Goal: Communication & Community: Participate in discussion

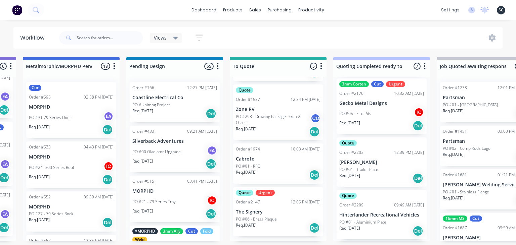
scroll to position [215, 0]
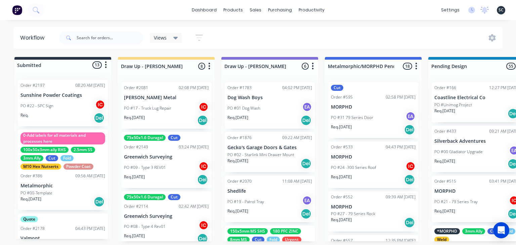
scroll to position [39, 0]
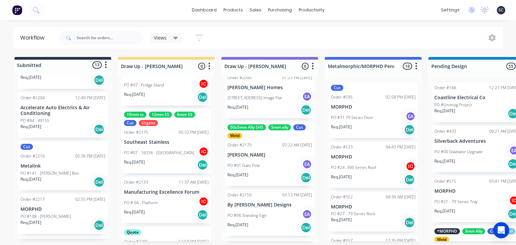
scroll to position [191, 0]
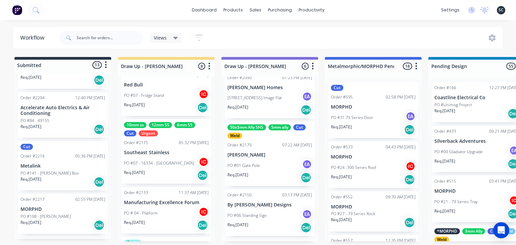
click at [175, 154] on p "Southeast Stainless" at bounding box center [166, 153] width 85 height 6
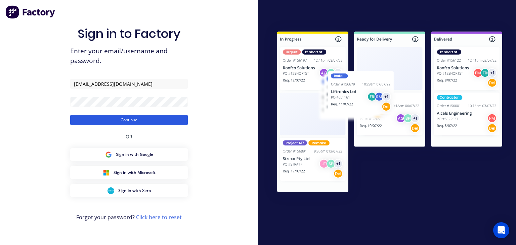
click at [143, 123] on button "Continue" at bounding box center [128, 120] width 117 height 10
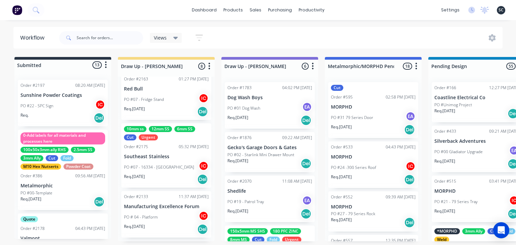
scroll to position [193, 0]
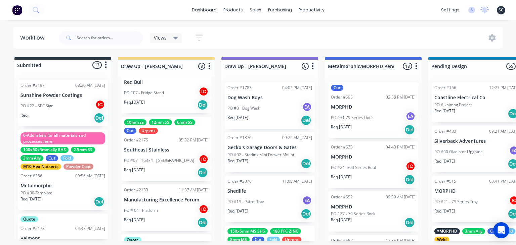
click at [175, 155] on div "PO #07 - 16334 - Sandybanks IC" at bounding box center [166, 160] width 85 height 13
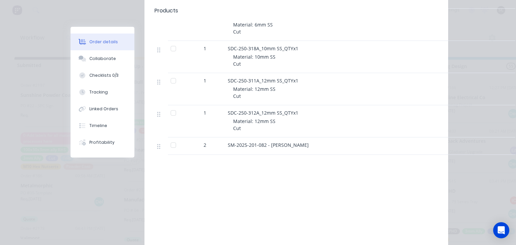
scroll to position [309, 0]
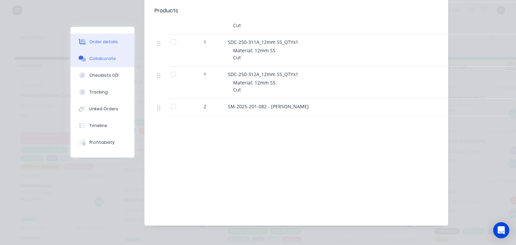
click at [109, 61] on div "Collaborate" at bounding box center [102, 59] width 27 height 6
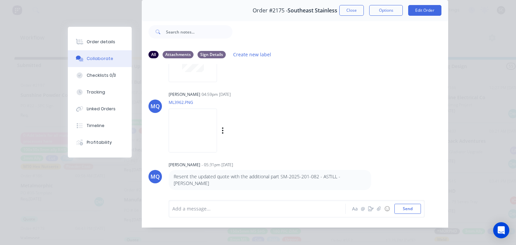
scroll to position [30, 0]
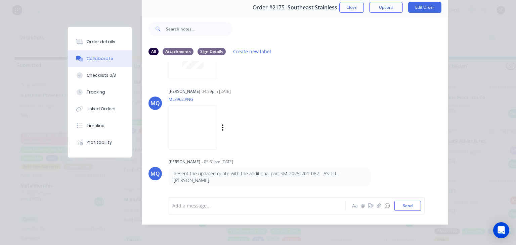
click at [193, 128] on img at bounding box center [192, 128] width 48 height 44
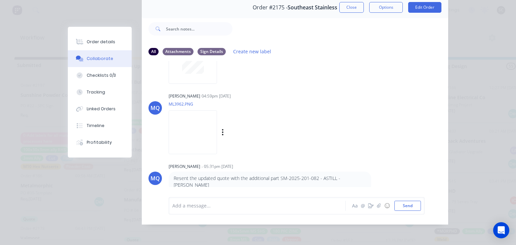
scroll to position [573, 0]
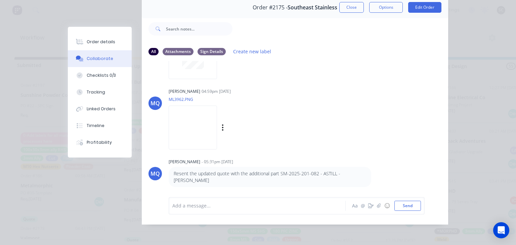
click at [188, 125] on img at bounding box center [192, 128] width 48 height 44
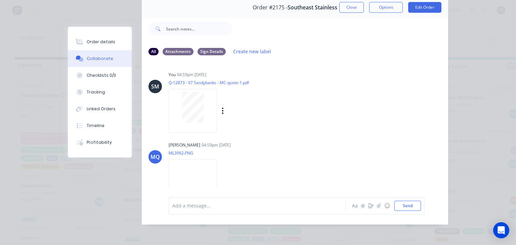
scroll to position [495, 0]
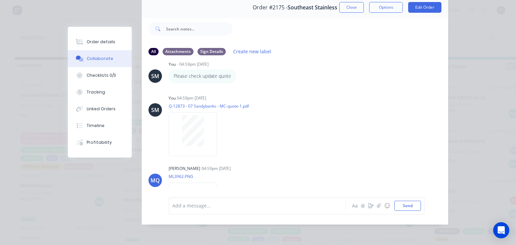
drag, startPoint x: 351, startPoint y: 6, endPoint x: 236, endPoint y: 143, distance: 179.2
click at [351, 6] on button "Close" at bounding box center [351, 7] width 25 height 11
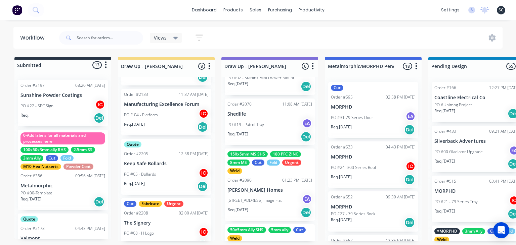
scroll to position [230, 0]
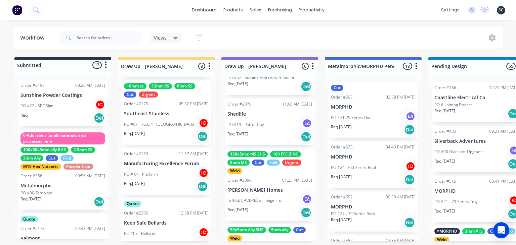
click at [165, 124] on p "PO #07 - 16334 - [GEOGRAPHIC_DATA]" at bounding box center [159, 124] width 70 height 6
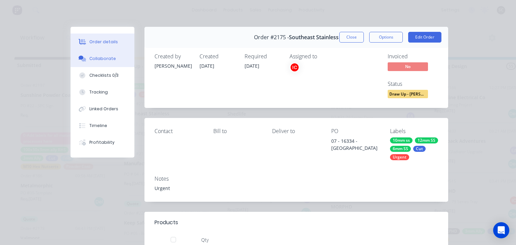
click at [113, 61] on button "Collaborate" at bounding box center [102, 58] width 64 height 17
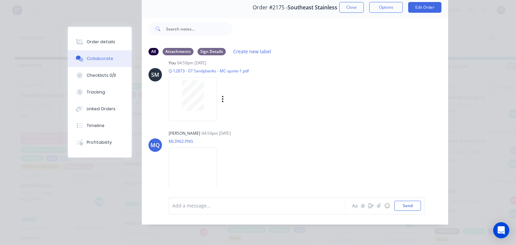
scroll to position [573, 0]
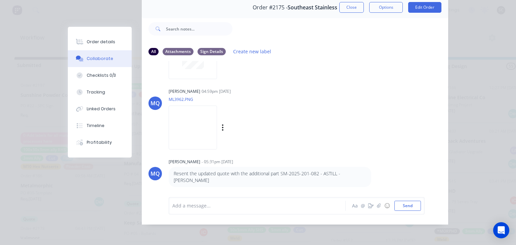
click at [196, 129] on img at bounding box center [192, 128] width 48 height 44
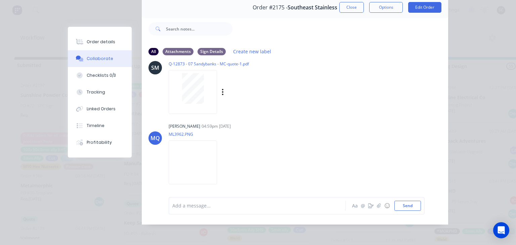
scroll to position [534, 0]
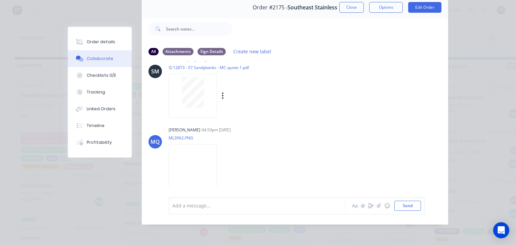
click at [209, 98] on div at bounding box center [193, 92] width 42 height 31
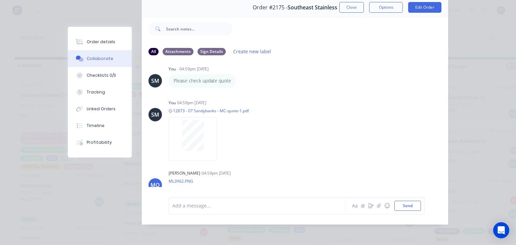
scroll to position [456, 0]
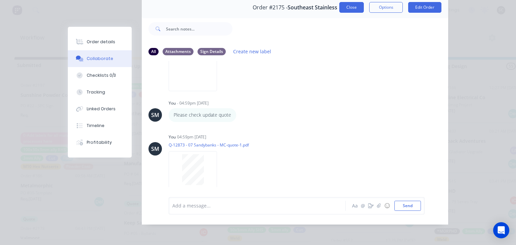
click at [349, 10] on button "Close" at bounding box center [351, 7] width 25 height 11
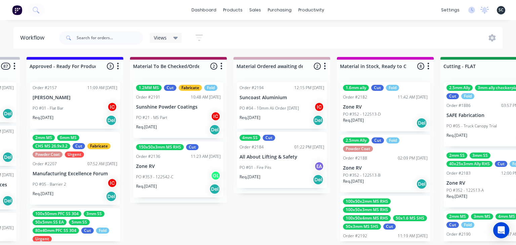
scroll to position [0, 818]
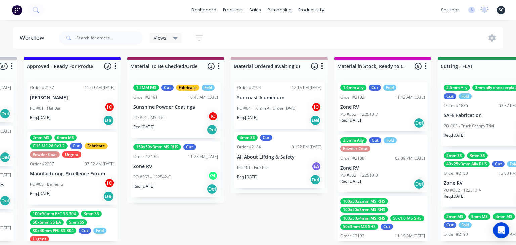
click at [249, 212] on div "Submitted 13 Status colour #273444 hex #273444 Save Cancel Summaries Total orde…" at bounding box center [515, 149] width 2677 height 185
click at [277, 203] on div "Submitted 13 Status colour #273444 hex #273444 Save Cancel Summaries Total orde…" at bounding box center [515, 149] width 2677 height 185
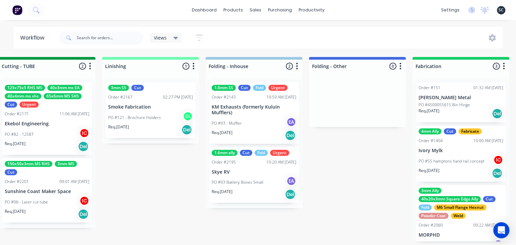
scroll to position [0, 1362]
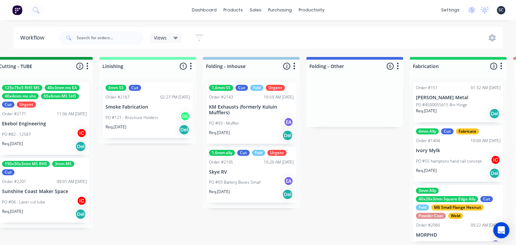
click at [142, 120] on p "PO #121 - Brochure Holders" at bounding box center [131, 118] width 53 height 6
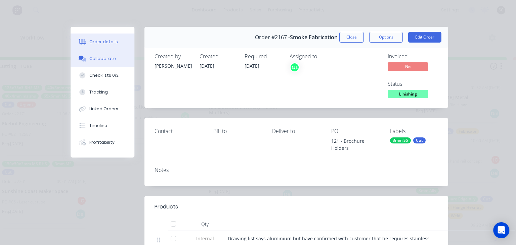
click at [101, 52] on button "Collaborate" at bounding box center [102, 58] width 64 height 17
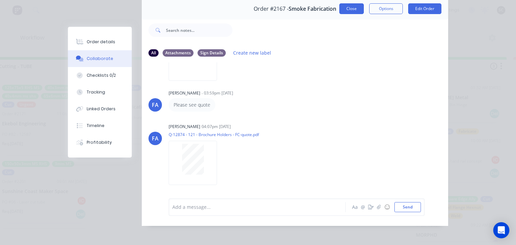
scroll to position [30, 0]
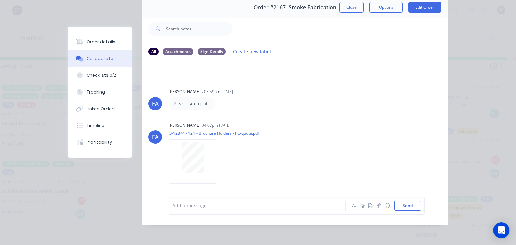
click at [351, 10] on button "Close" at bounding box center [351, 7] width 25 height 11
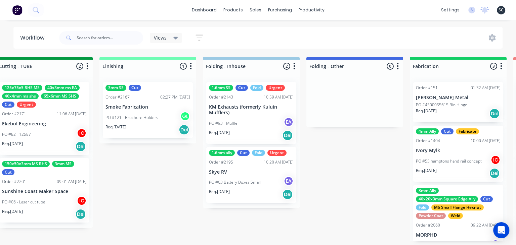
drag, startPoint x: 335, startPoint y: 181, endPoint x: 336, endPoint y: 186, distance: 5.9
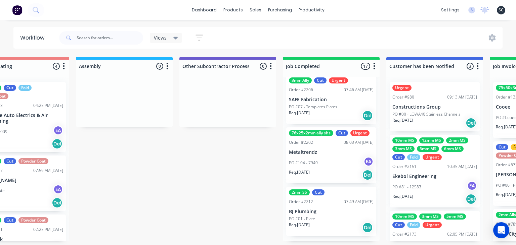
scroll to position [771, 0]
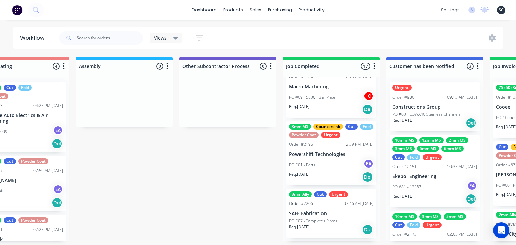
click at [329, 163] on div "PO #01 - Parts EA" at bounding box center [331, 165] width 85 height 13
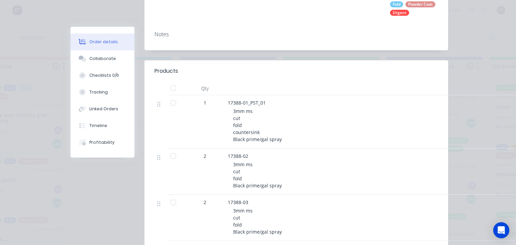
scroll to position [193, 0]
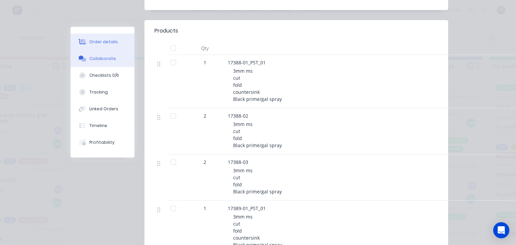
click at [100, 58] on div "Collaborate" at bounding box center [102, 59] width 27 height 6
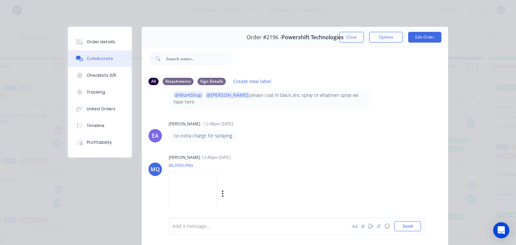
scroll to position [457, 0]
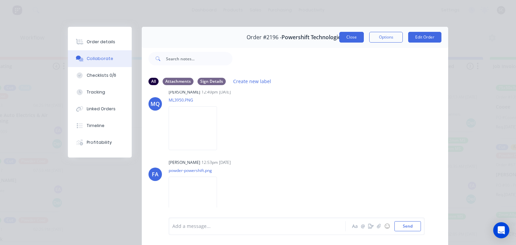
click at [348, 41] on button "Close" at bounding box center [351, 37] width 25 height 11
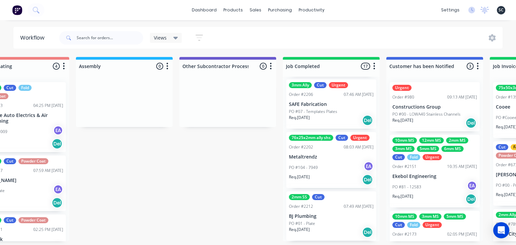
scroll to position [887, 0]
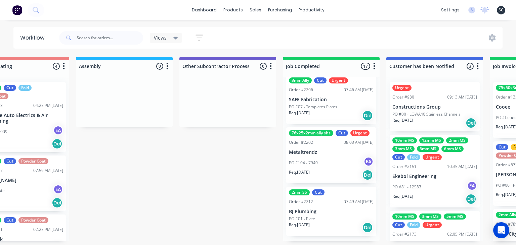
click at [324, 215] on div "2mm SS Cut Order #2212 07:49 AM 02/09/25 BJ Plumbing PO #01 - Plate Req. 15/09/…" at bounding box center [331, 211] width 90 height 49
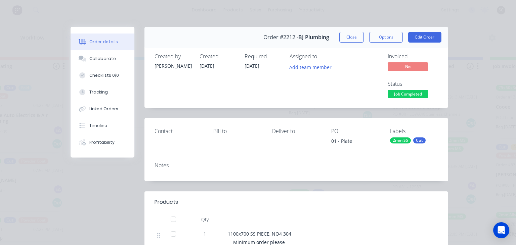
scroll to position [147, 0]
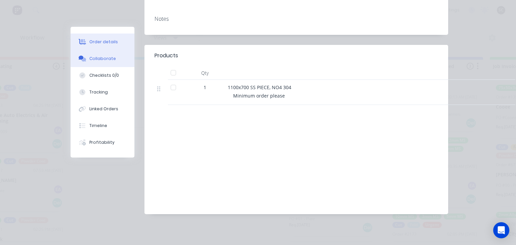
click at [104, 58] on div "Collaborate" at bounding box center [102, 59] width 27 height 6
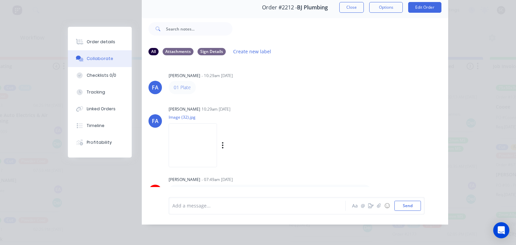
scroll to position [0, 0]
click at [350, 11] on button "Close" at bounding box center [351, 7] width 25 height 11
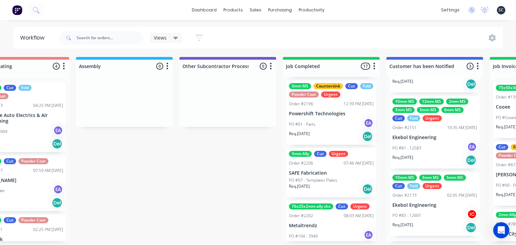
scroll to position [887, 0]
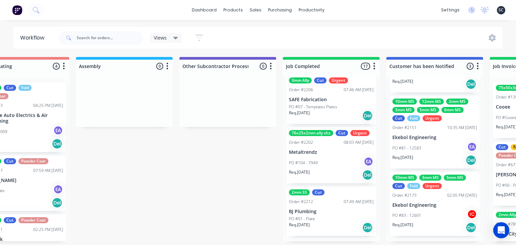
click at [340, 162] on div "PO #104 - 7949 EA" at bounding box center [331, 163] width 85 height 13
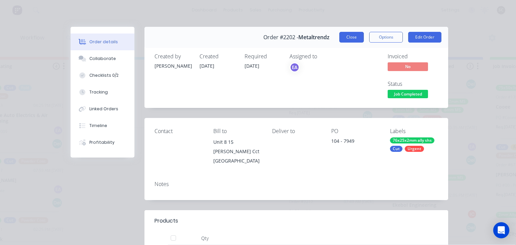
click at [349, 38] on button "Close" at bounding box center [351, 37] width 25 height 11
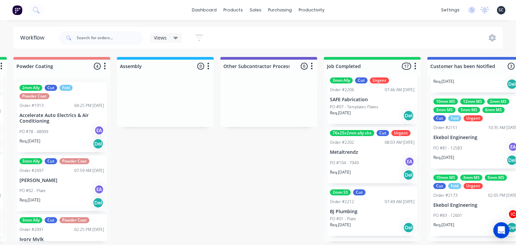
click at [357, 162] on p "PO #104 - 7949" at bounding box center [344, 163] width 29 height 6
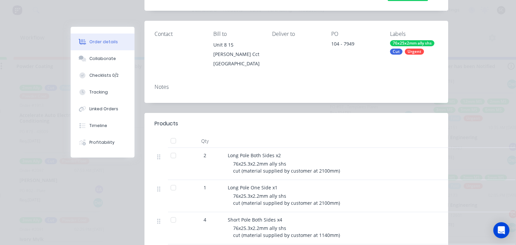
scroll to position [154, 0]
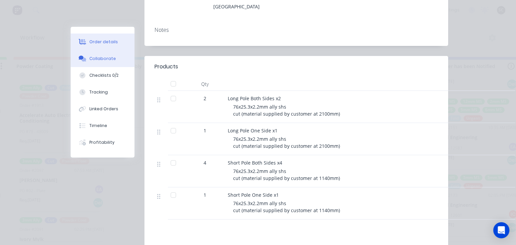
click at [111, 65] on button "Collaborate" at bounding box center [102, 58] width 64 height 17
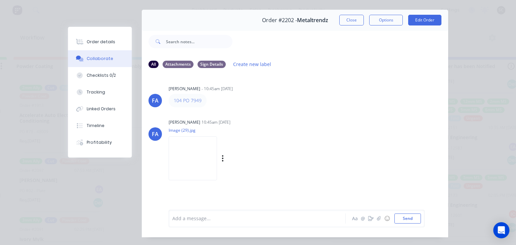
scroll to position [0, 0]
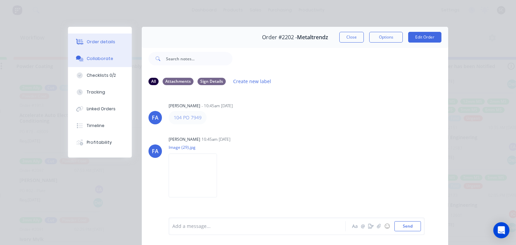
click at [114, 44] on button "Order details" at bounding box center [100, 42] width 64 height 17
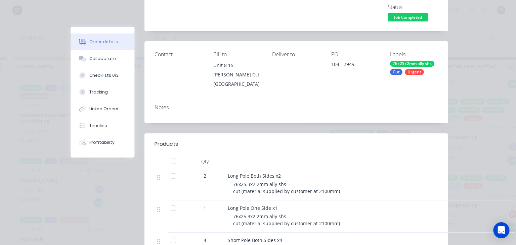
scroll to position [116, 0]
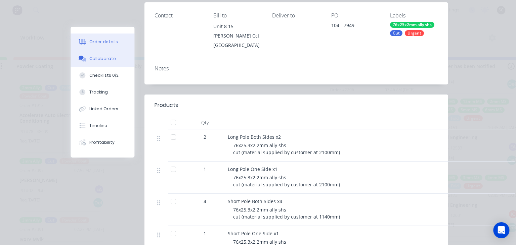
click at [114, 60] on button "Collaborate" at bounding box center [102, 58] width 64 height 17
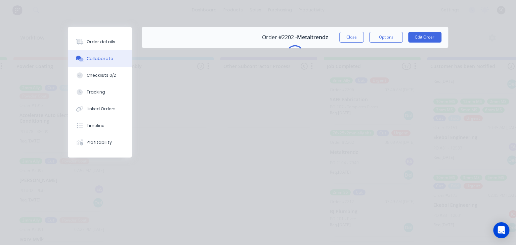
scroll to position [0, 0]
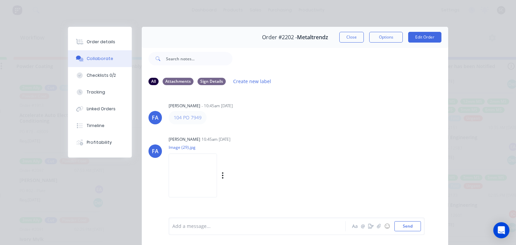
click at [302, 139] on div "Francis Adrian Candido 10:45am 29/08/25" at bounding box center [252, 140] width 168 height 6
click at [193, 178] on img at bounding box center [192, 176] width 48 height 44
click at [107, 43] on div "Order details" at bounding box center [101, 42] width 29 height 6
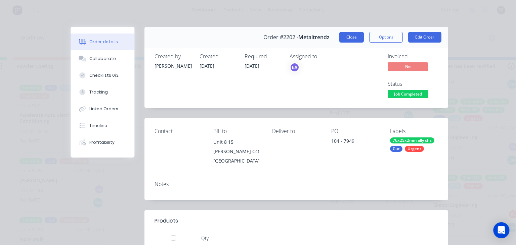
click at [351, 36] on button "Close" at bounding box center [351, 37] width 25 height 11
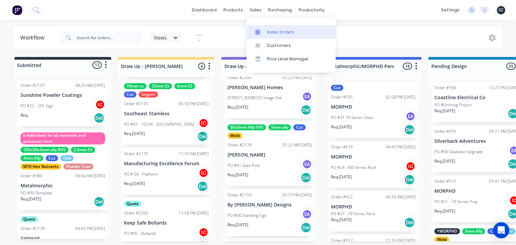
click at [280, 36] on link "Sales Orders" at bounding box center [290, 31] width 89 height 13
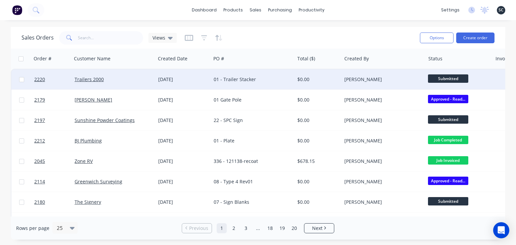
click at [92, 84] on div "Trailers 2000" at bounding box center [114, 79] width 84 height 20
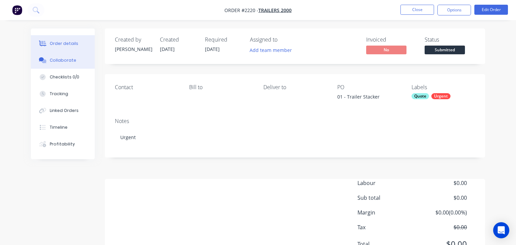
click at [66, 64] on button "Collaborate" at bounding box center [63, 60] width 64 height 17
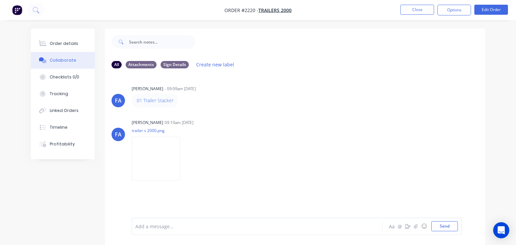
click at [303, 114] on div "[PERSON_NAME] [PERSON_NAME] - 09:09am [DATE] 01 Trailer Stacker [PERSON_NAME] […" at bounding box center [295, 146] width 380 height 144
click at [153, 154] on img at bounding box center [156, 159] width 48 height 44
drag, startPoint x: 135, startPoint y: 100, endPoint x: 185, endPoint y: 100, distance: 49.7
click at [185, 100] on div "01 Trailer Stacker" at bounding box center [237, 100] width 210 height 13
copy link "01 Trailer Stacker"
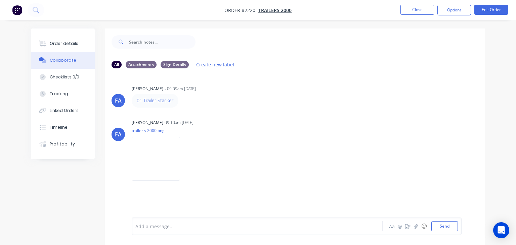
drag, startPoint x: 290, startPoint y: 174, endPoint x: 203, endPoint y: 9, distance: 185.9
click at [290, 174] on div "[PERSON_NAME] 09:10am [DATE] trailer s 2000.png Labels Download" at bounding box center [236, 148] width 209 height 60
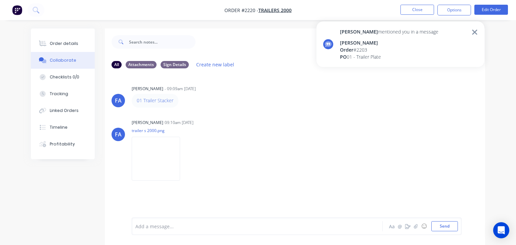
drag, startPoint x: 382, startPoint y: 48, endPoint x: 388, endPoint y: 48, distance: 6.1
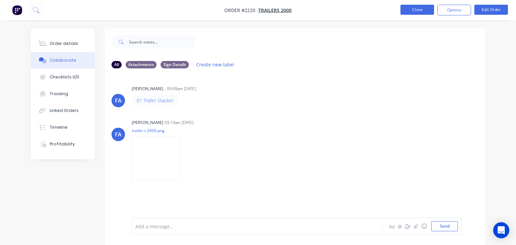
click at [412, 13] on button "Close" at bounding box center [417, 10] width 34 height 10
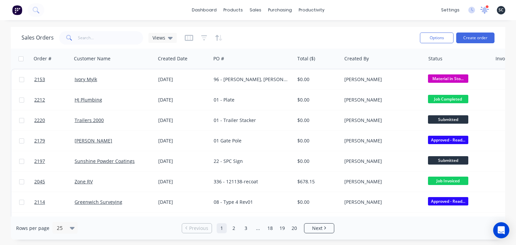
click at [484, 9] on icon at bounding box center [484, 9] width 6 height 6
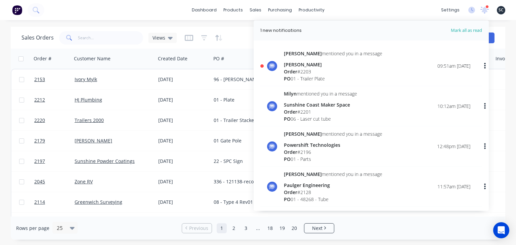
click at [322, 64] on div "[PERSON_NAME]" at bounding box center [333, 64] width 98 height 7
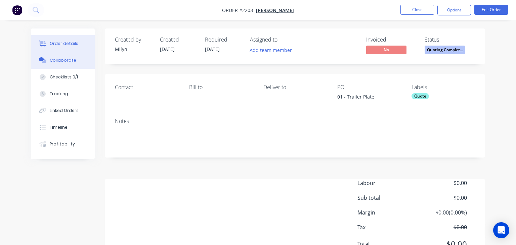
click at [61, 65] on button "Collaborate" at bounding box center [63, 60] width 64 height 17
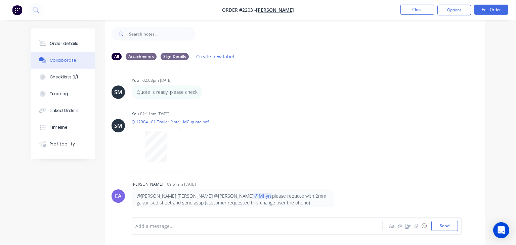
scroll to position [10, 0]
click at [201, 228] on div at bounding box center [256, 226] width 241 height 7
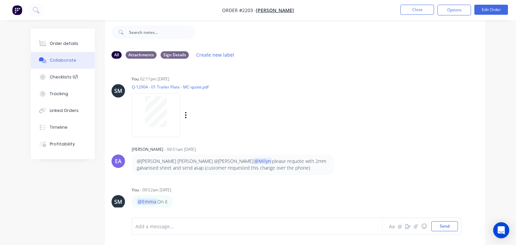
scroll to position [279, 0]
click at [419, 10] on button "Close" at bounding box center [417, 10] width 34 height 10
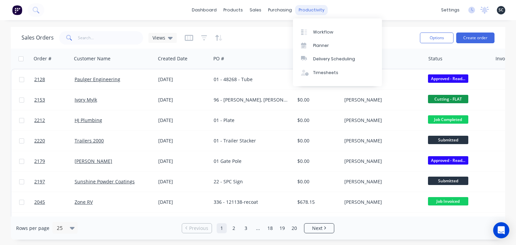
click at [306, 9] on div "productivity" at bounding box center [311, 10] width 33 height 10
click at [323, 32] on div "Workflow" at bounding box center [323, 32] width 20 height 6
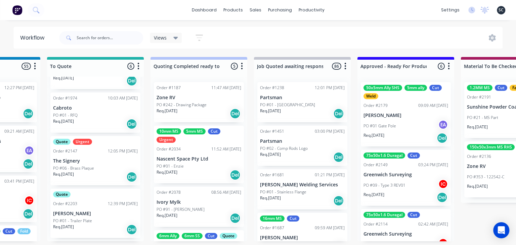
scroll to position [171, 0]
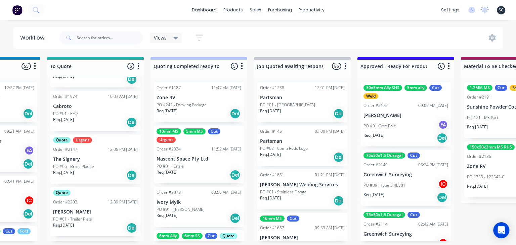
click at [93, 217] on div "PO #01 - Trailer Plate" at bounding box center [95, 219] width 85 height 6
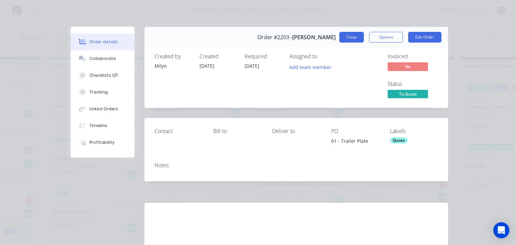
click at [352, 39] on button "Close" at bounding box center [351, 37] width 25 height 11
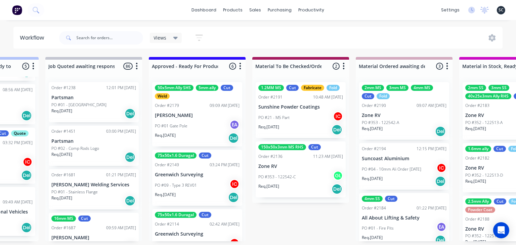
scroll to position [0, 0]
click at [194, 134] on div "Req. 27/08/25 Del" at bounding box center [197, 138] width 85 height 11
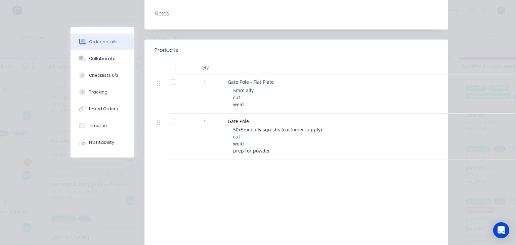
scroll to position [193, 0]
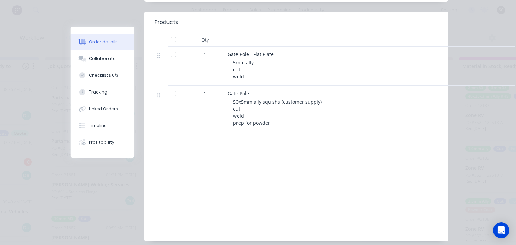
click at [110, 60] on div "Collaborate" at bounding box center [102, 59] width 27 height 6
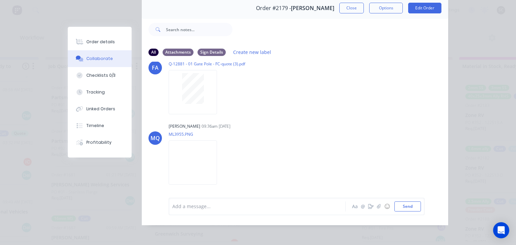
scroll to position [30, 0]
drag, startPoint x: 349, startPoint y: 7, endPoint x: 306, endPoint y: 119, distance: 119.9
click at [349, 7] on button "Close" at bounding box center [351, 7] width 25 height 11
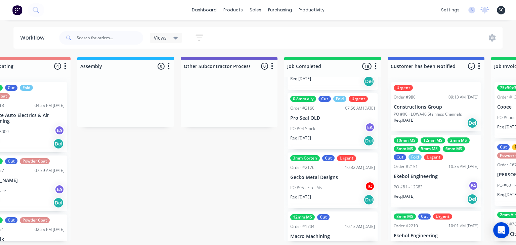
scroll to position [676, 0]
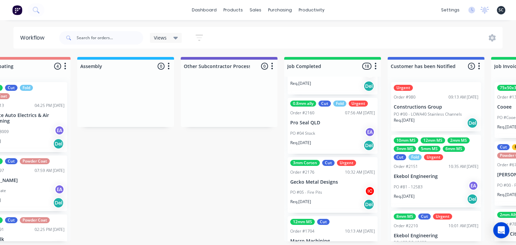
click at [338, 190] on div "PO #05 - Fire Pits IC" at bounding box center [332, 192] width 85 height 13
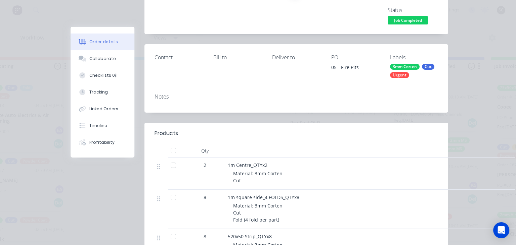
scroll to position [77, 0]
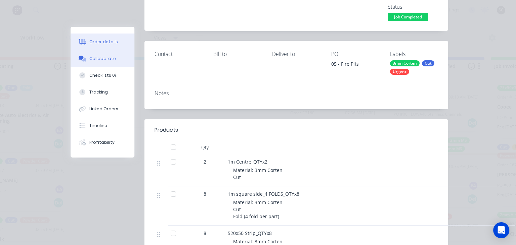
click at [105, 57] on div "Collaborate" at bounding box center [102, 59] width 27 height 6
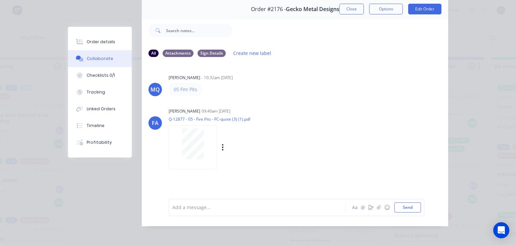
scroll to position [30, 0]
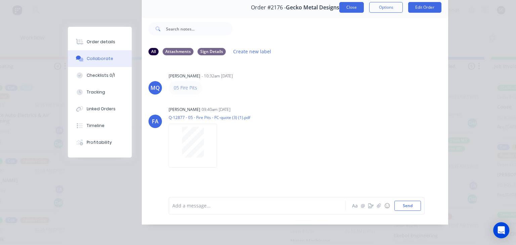
click at [351, 10] on button "Close" at bounding box center [351, 7] width 25 height 11
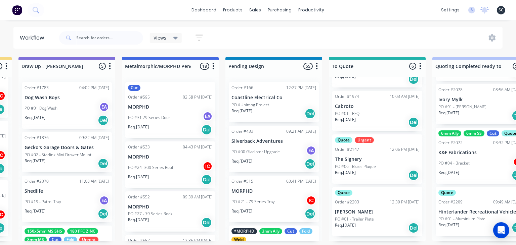
scroll to position [0, 280]
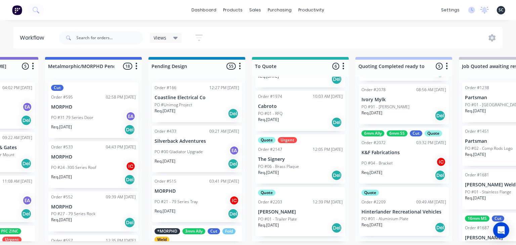
click at [299, 214] on p "[PERSON_NAME]" at bounding box center [300, 212] width 85 height 6
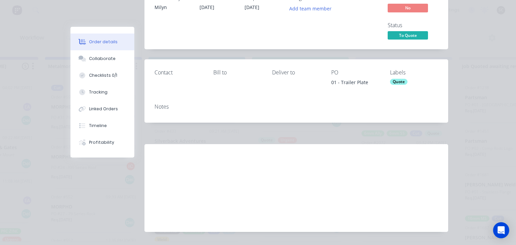
scroll to position [77, 0]
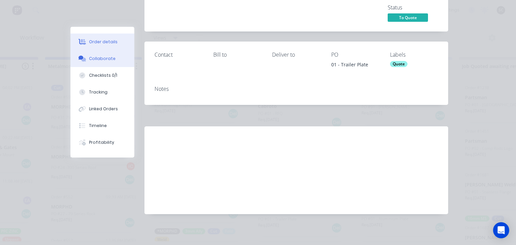
click at [109, 60] on div "Collaborate" at bounding box center [102, 59] width 27 height 6
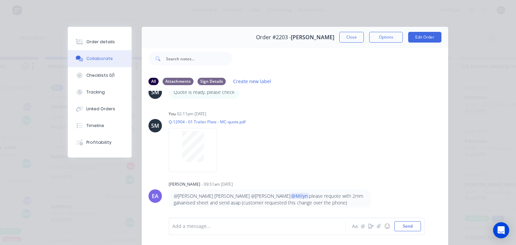
scroll to position [297, 0]
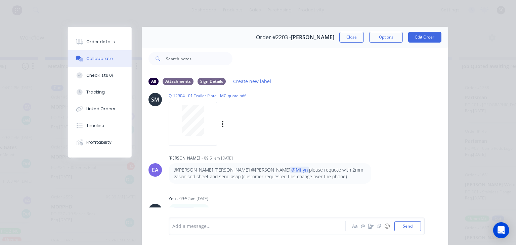
click at [334, 121] on div "You 02:11pm 01/09/25 Q-12904 - 01 Trailer Plate - MC-quote.pdf Labels Download …" at bounding box center [252, 113] width 168 height 60
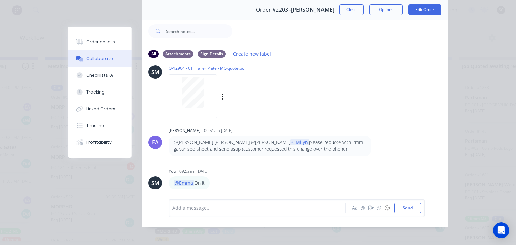
scroll to position [30, 0]
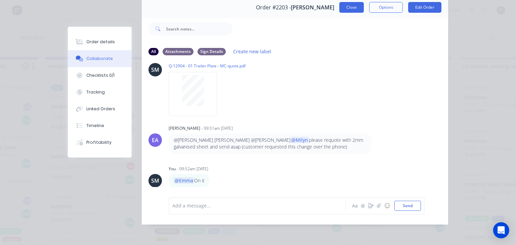
click at [345, 10] on button "Close" at bounding box center [351, 7] width 25 height 11
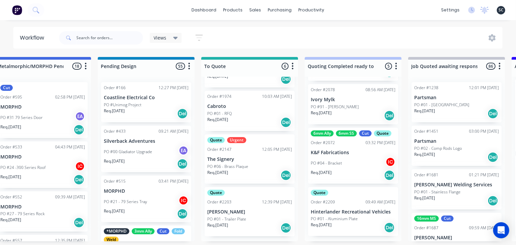
scroll to position [0, 332]
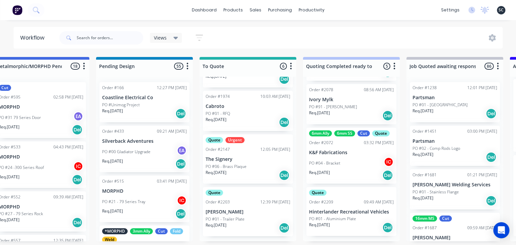
click at [251, 214] on p "[PERSON_NAME]" at bounding box center [247, 212] width 85 height 6
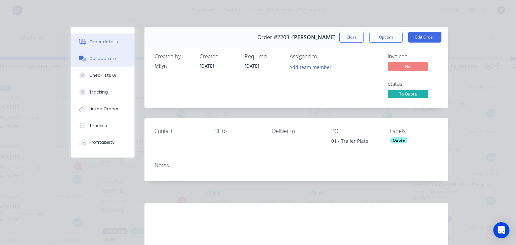
click at [106, 62] on button "Collaborate" at bounding box center [102, 58] width 64 height 17
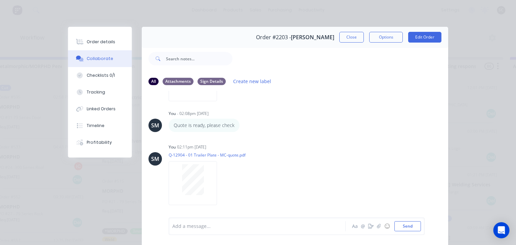
scroll to position [297, 0]
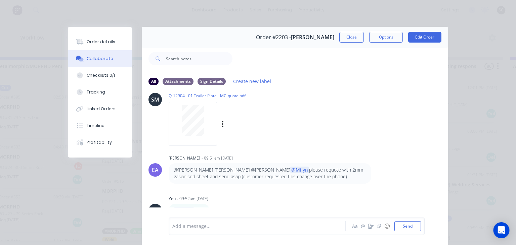
click at [380, 130] on div "SM You 02:11pm 01/09/25 Q-12904 - 01 Trailer Plate - MC-quote.pdf Labels Downlo…" at bounding box center [295, 113] width 306 height 60
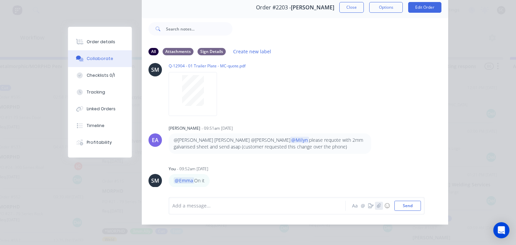
click at [380, 207] on icon "button" at bounding box center [379, 206] width 4 height 5
click at [379, 204] on icon "button" at bounding box center [379, 206] width 4 height 4
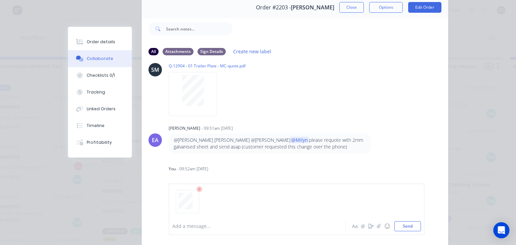
click at [195, 225] on div at bounding box center [259, 226] width 173 height 7
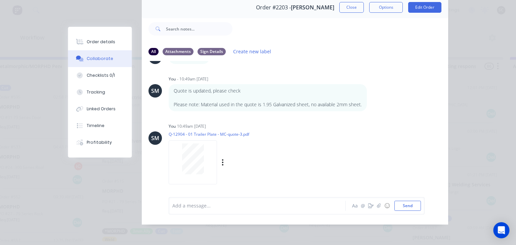
scroll to position [421, 0]
click at [352, 11] on button "Close" at bounding box center [351, 7] width 25 height 11
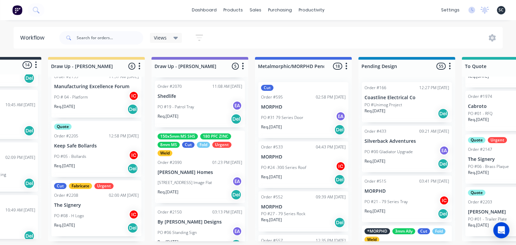
scroll to position [112, 0]
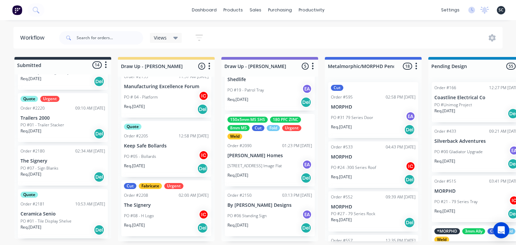
scroll to position [577, 0]
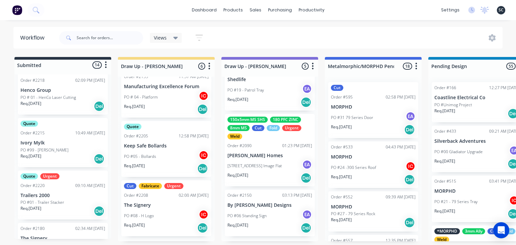
scroll to position [190, 0]
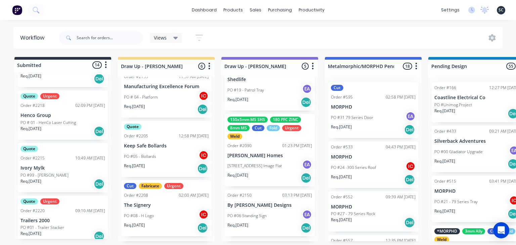
scroll to position [267, 0]
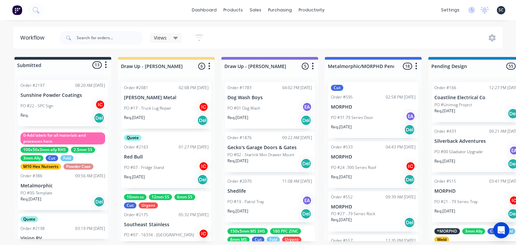
scroll to position [676, 0]
